Goal: Go to known website: Access a specific website the user already knows

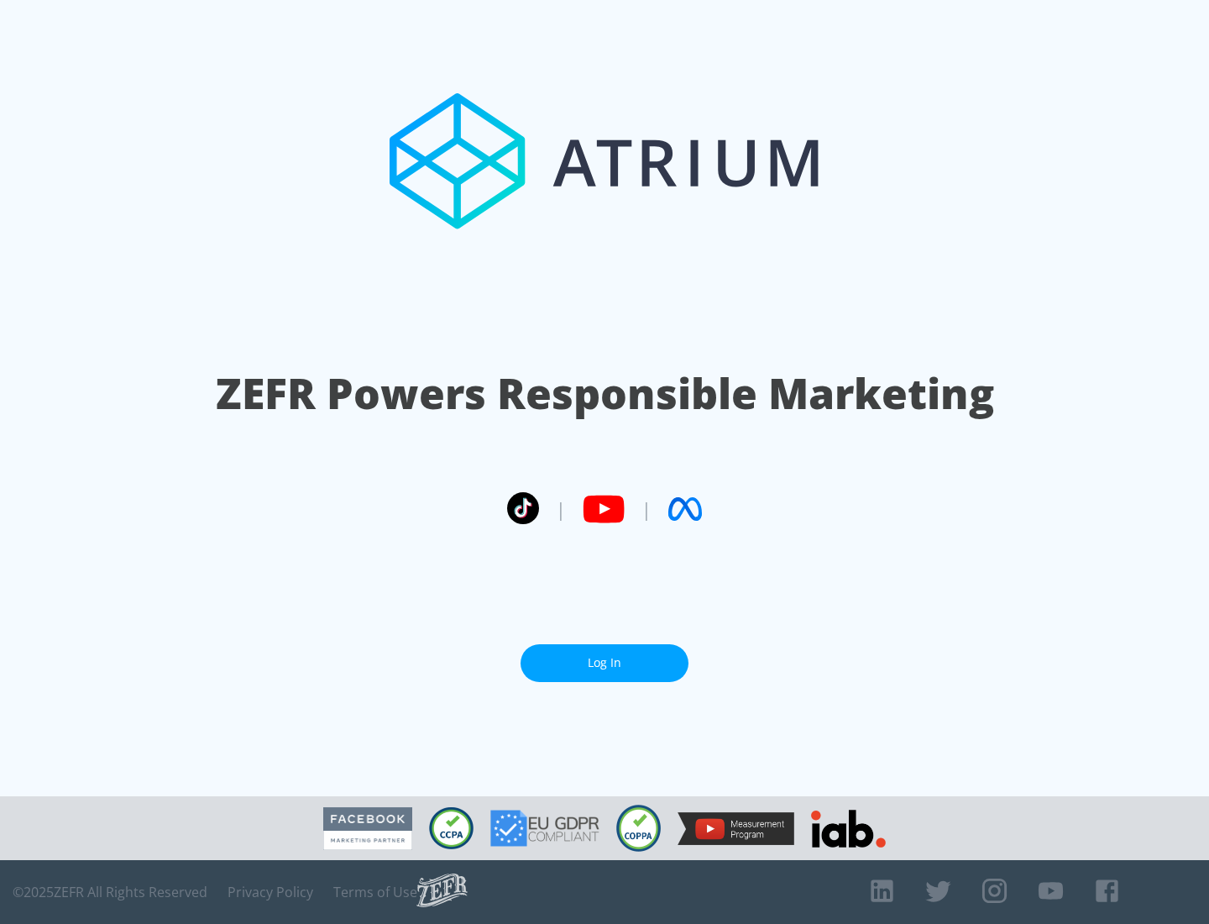
click at [605, 656] on link "Log In" at bounding box center [605, 663] width 168 height 38
